Goal: Task Accomplishment & Management: Manage account settings

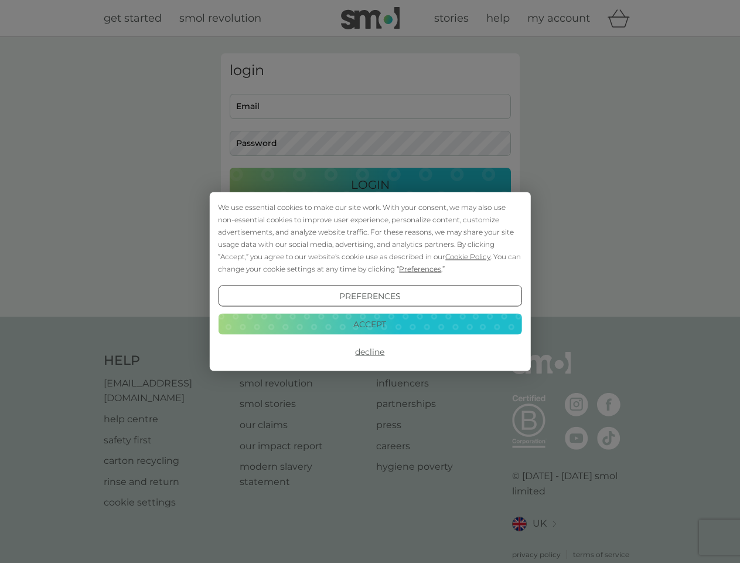
click at [468, 256] on span "Cookie Policy" at bounding box center [468, 256] width 45 height 9
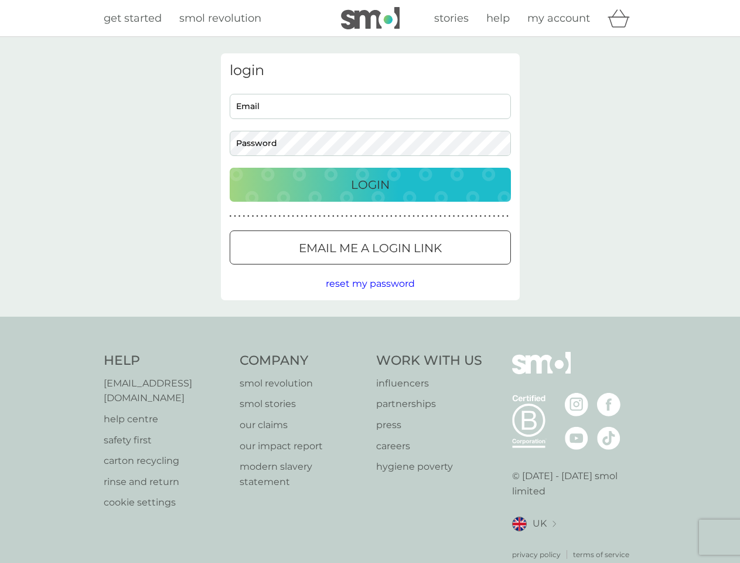
click at [419, 269] on div "login Email Password Login ● ● ● ● ● ● ● ● ● ● ● ● ● ● ● ● ● ● ● ● ● ● ● ● ● ● …" at bounding box center [370, 176] width 299 height 247
click at [370, 296] on div "login Email Password Login ● ● ● ● ● ● ● ● ● ● ● ● ● ● ● ● ● ● ● ● ● ● ● ● ● ● …" at bounding box center [370, 176] width 299 height 247
click at [370, 352] on div "Help [EMAIL_ADDRESS][DOMAIN_NAME] help centre safety first carton recycling rin…" at bounding box center [370, 456] width 533 height 208
click at [370, 324] on div "Help [EMAIL_ADDRESS][DOMAIN_NAME] help centre safety first carton recycling rin…" at bounding box center [370, 456] width 740 height 278
